Goal: Navigation & Orientation: Find specific page/section

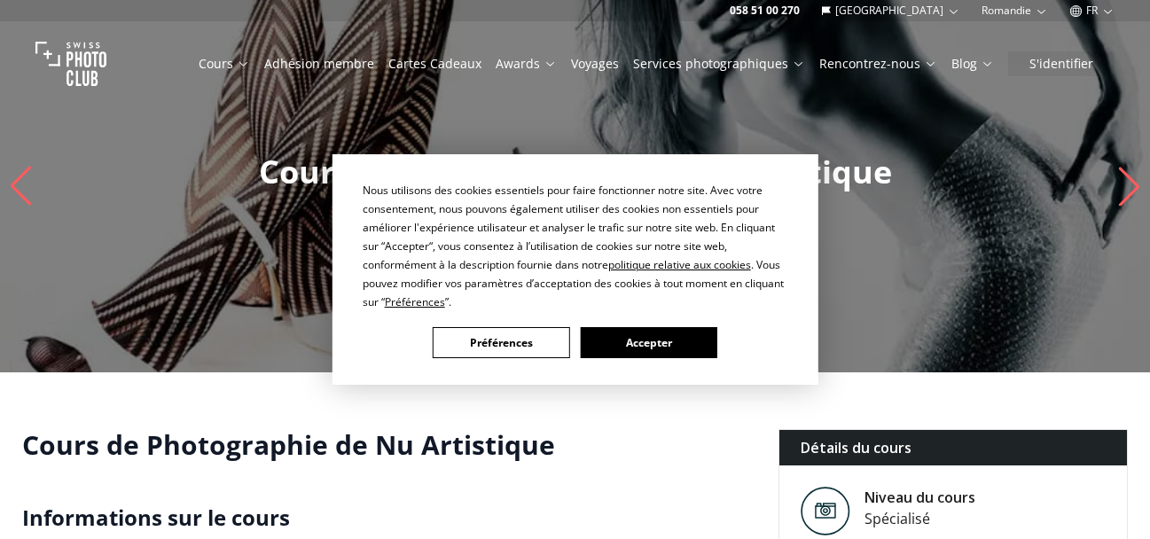
click at [622, 341] on button "Accepter" at bounding box center [648, 342] width 136 height 31
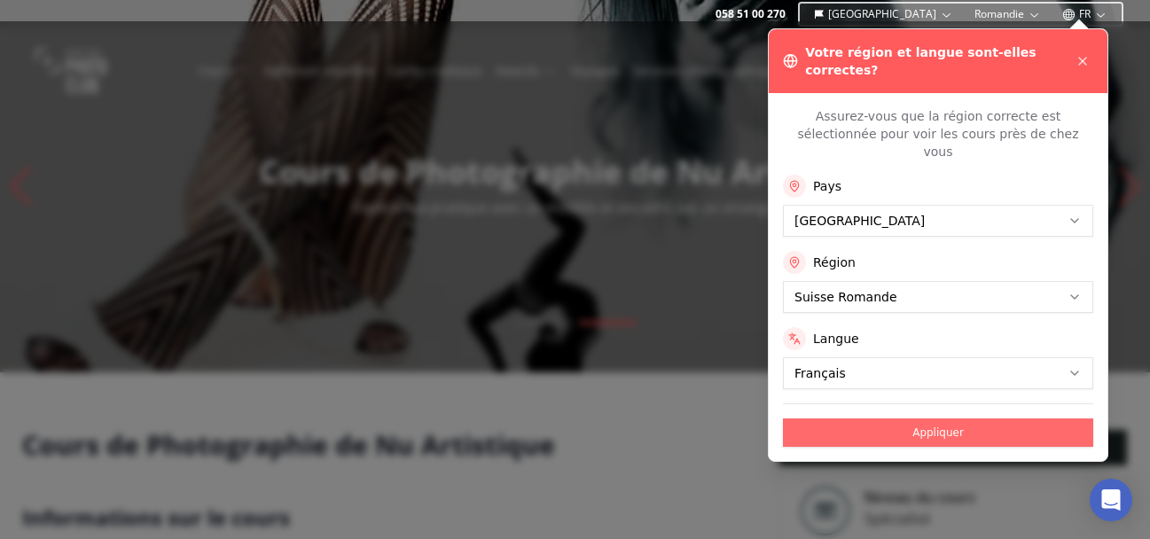
click at [924, 418] on button "Appliquer" at bounding box center [938, 432] width 310 height 28
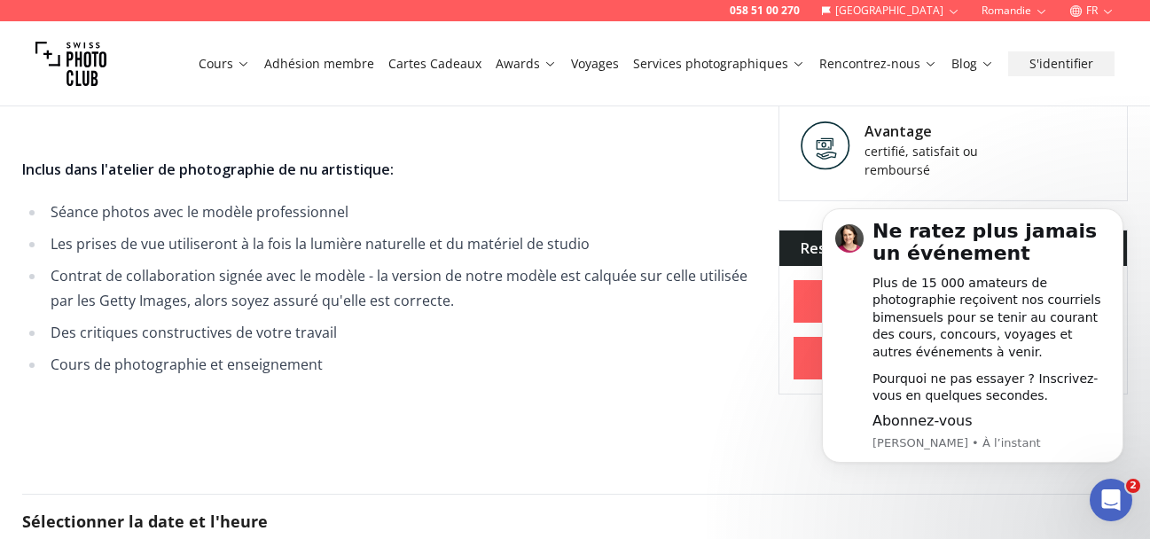
scroll to position [1241, 0]
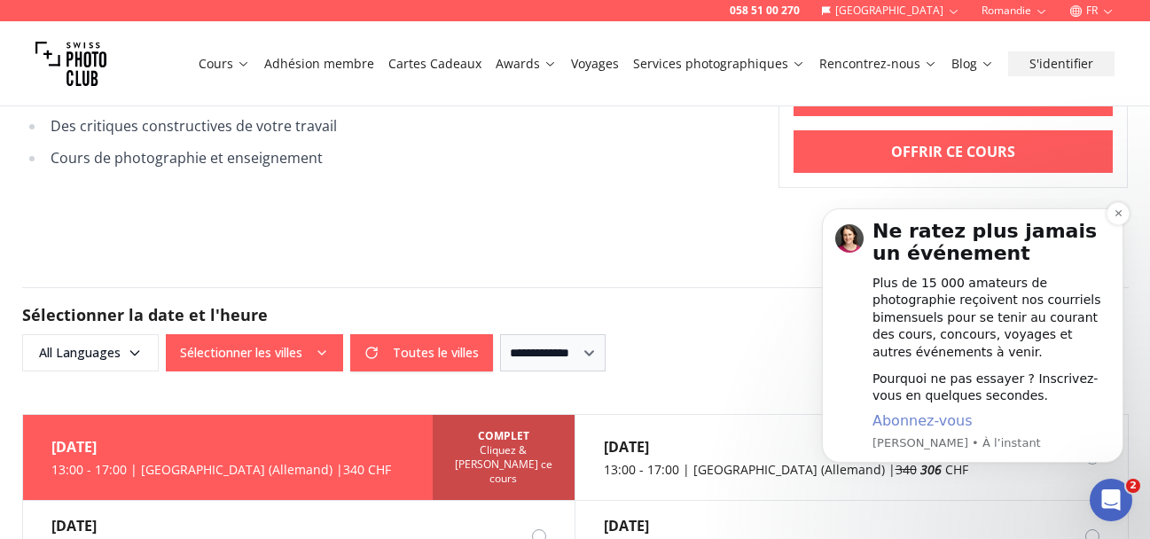
click at [908, 421] on span "Abonnez-vous" at bounding box center [922, 420] width 100 height 17
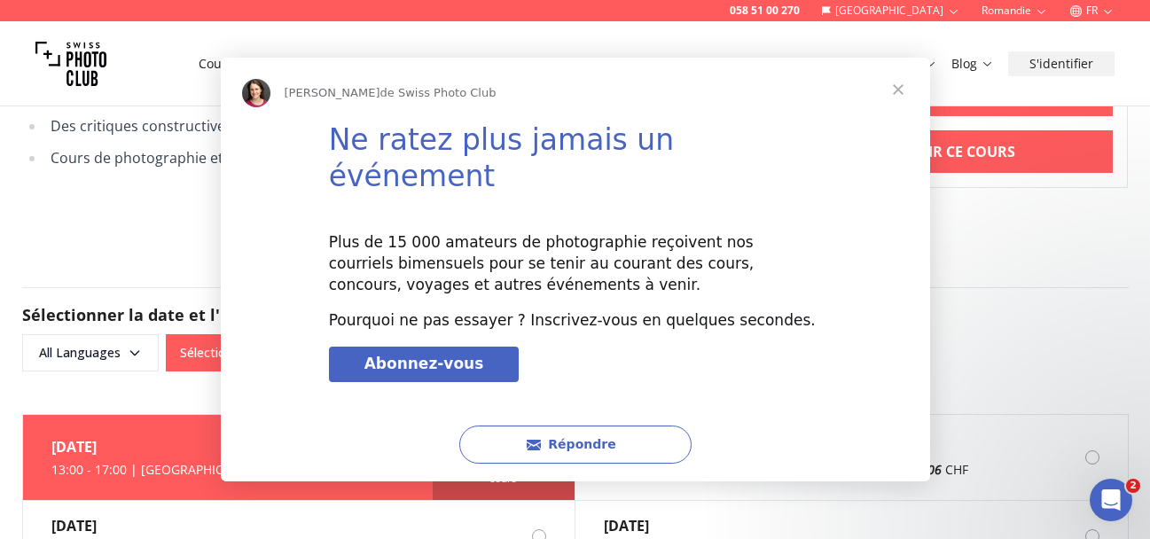
scroll to position [0, 0]
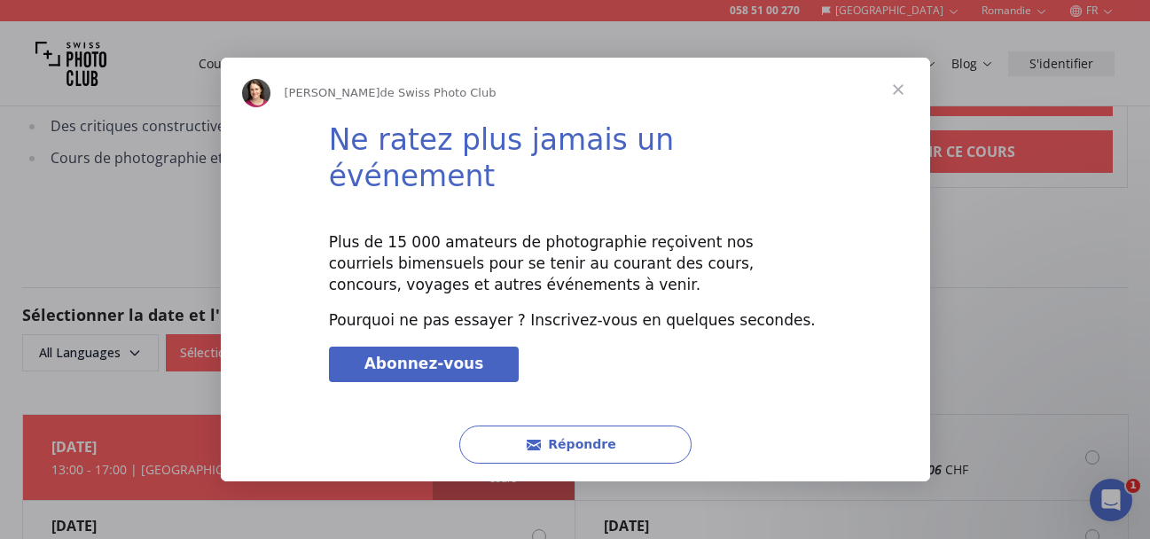
click at [389, 355] on span "Abonnez-vous" at bounding box center [424, 364] width 120 height 18
click at [892, 101] on span "Fermer" at bounding box center [898, 90] width 64 height 64
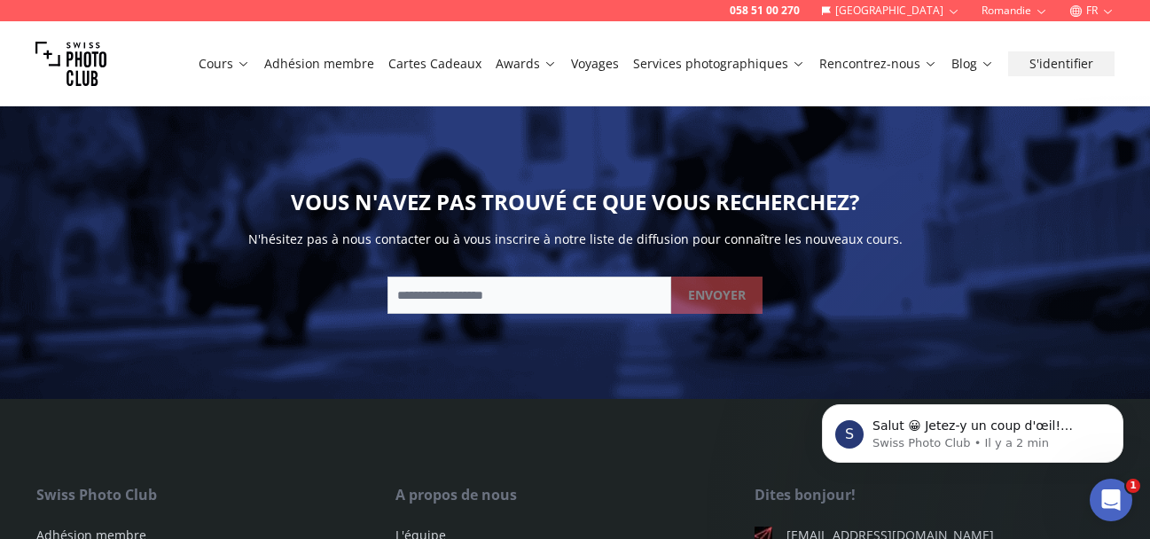
scroll to position [2881, 0]
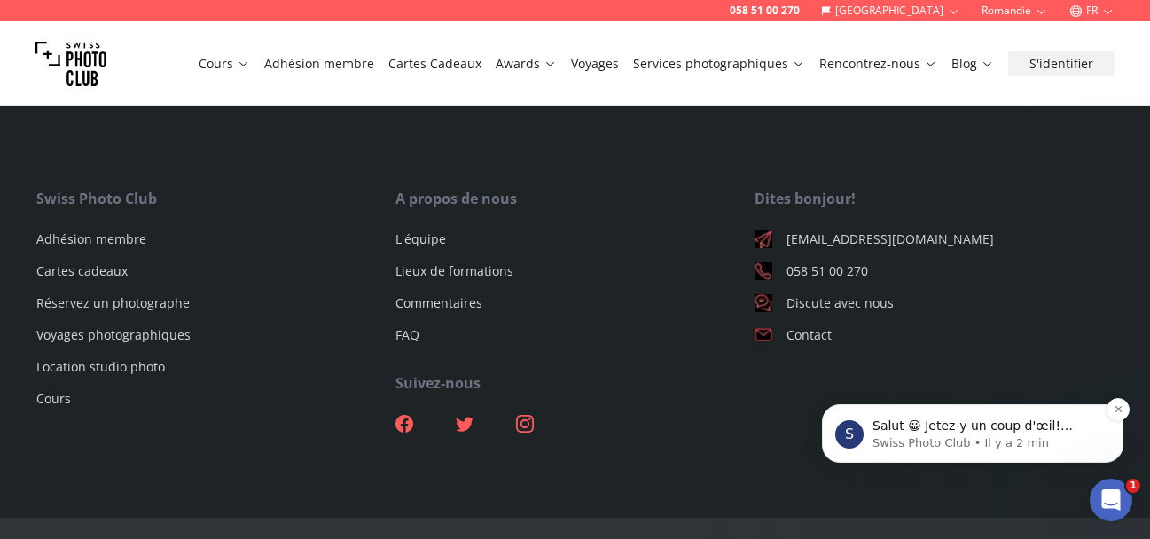
click at [888, 428] on p "Salut 😀 Jetez-y un coup d'œil! contactez-nous pour plus d'informations." at bounding box center [986, 426] width 229 height 18
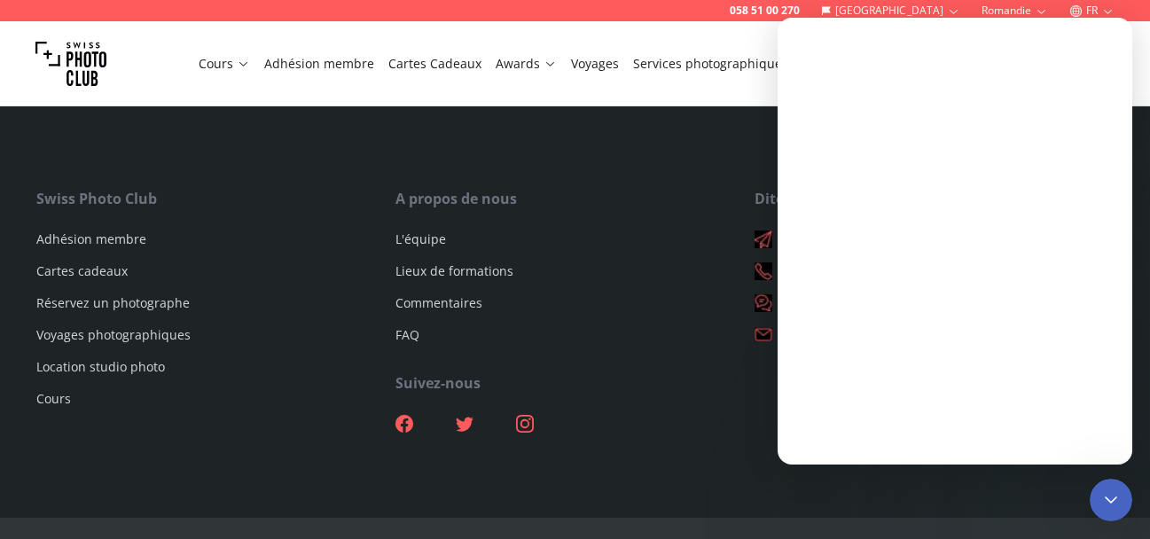
scroll to position [0, 0]
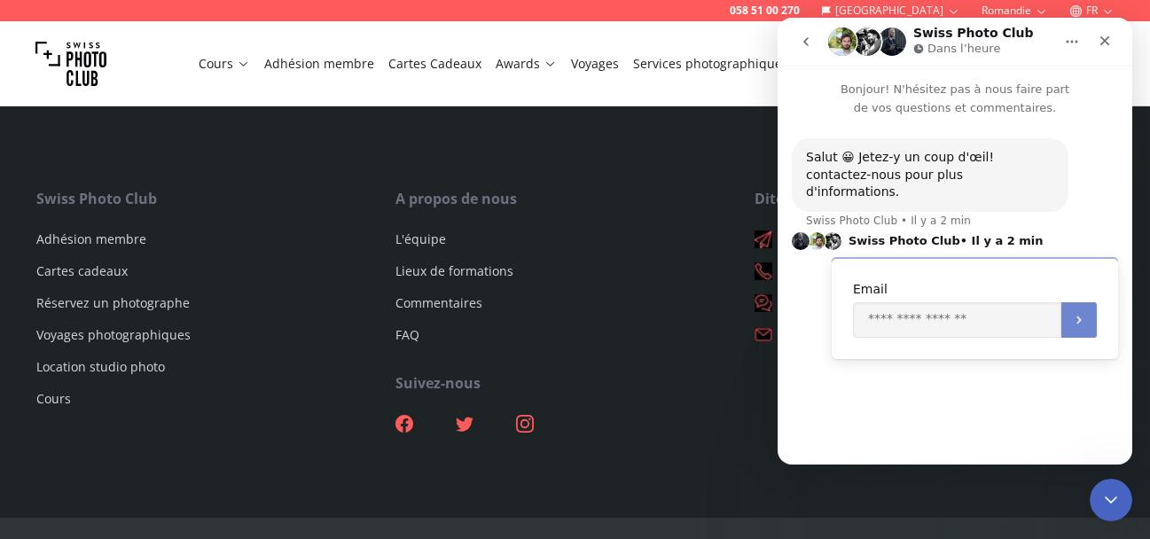
click at [1077, 313] on icon "Soumettre" at bounding box center [1079, 320] width 14 height 14
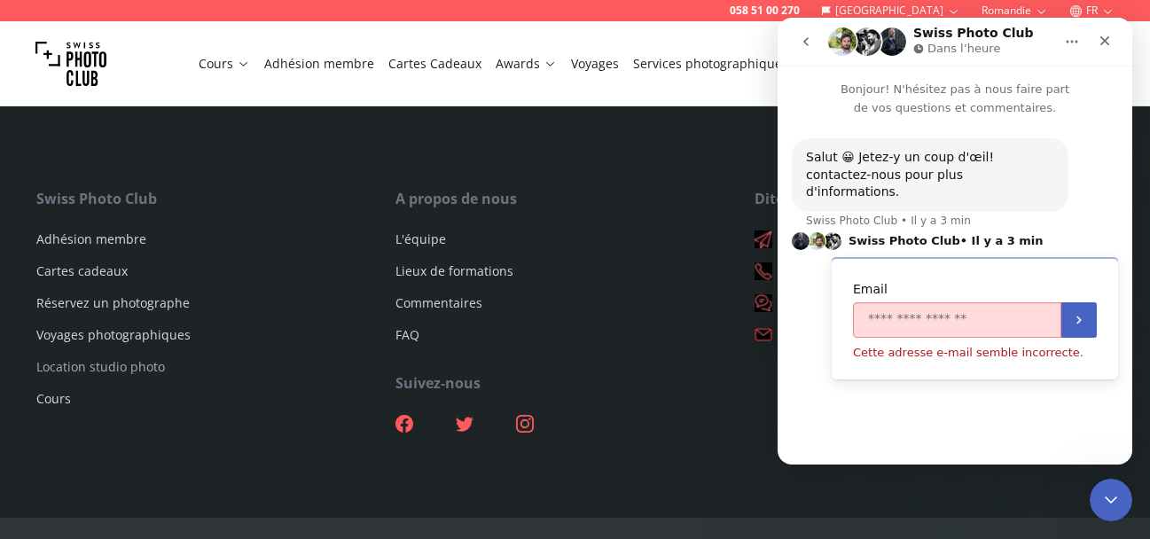
click at [125, 358] on link "Location studio photo" at bounding box center [100, 366] width 129 height 17
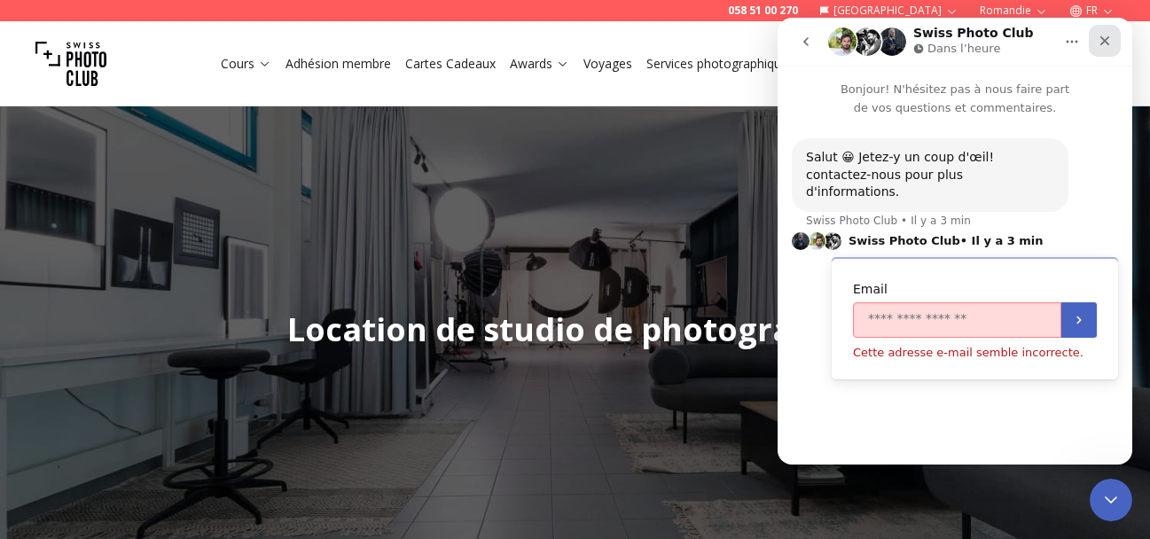
click at [1109, 35] on icon "Fermer" at bounding box center [1104, 41] width 14 height 14
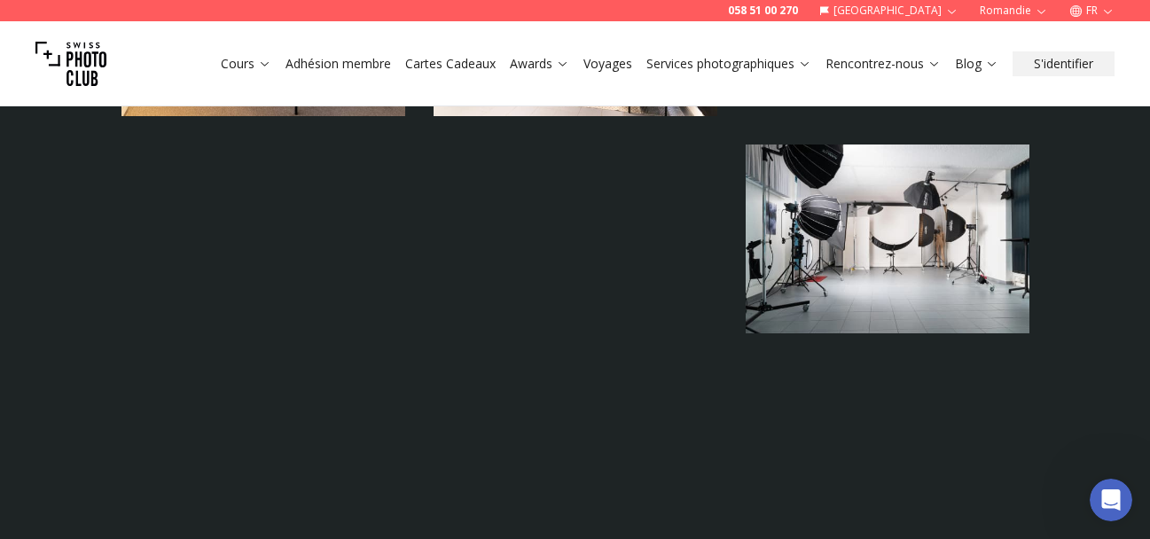
scroll to position [4549, 0]
